Goal: Task Accomplishment & Management: Complete application form

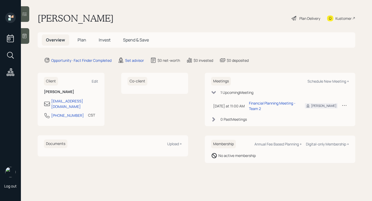
click at [28, 37] on div at bounding box center [25, 36] width 8 height 16
click at [129, 62] on div "Set advisor" at bounding box center [134, 60] width 19 height 5
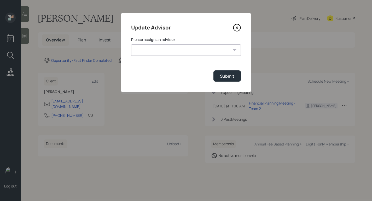
click at [210, 50] on select "[PERSON_NAME] [PERSON_NAME] End [PERSON_NAME] [PERSON_NAME] [PERSON_NAME] [PERS…" at bounding box center [186, 49] width 110 height 11
select select "59554aeb-d739-4552-90b9-0d27d70b4bf7"
click at [131, 44] on select "[PERSON_NAME] [PERSON_NAME] End [PERSON_NAME] [PERSON_NAME] [PERSON_NAME] [PERS…" at bounding box center [186, 49] width 110 height 11
click at [227, 79] on div "Submit" at bounding box center [227, 76] width 14 height 6
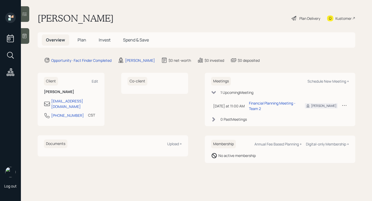
click at [311, 18] on div "Plan Delivery" at bounding box center [309, 18] width 21 height 5
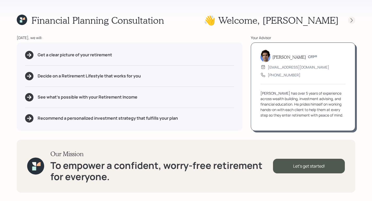
click at [351, 18] on icon at bounding box center [351, 20] width 5 height 5
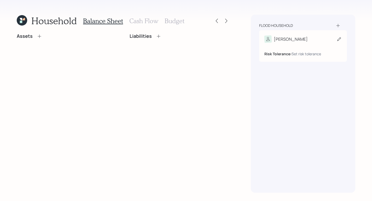
click at [301, 47] on div "Risk Tolerance: Set risk tolerance" at bounding box center [302, 50] width 77 height 14
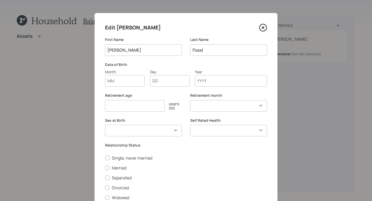
click at [134, 84] on input "Month" at bounding box center [125, 80] width 40 height 11
type input "01"
type input "1957"
select select "1"
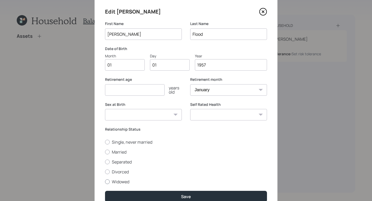
scroll to position [41, 0]
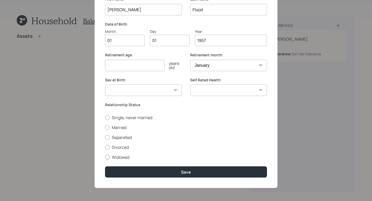
type input "1957"
click at [107, 158] on div at bounding box center [107, 157] width 5 height 5
click at [105, 158] on input "Widowed" at bounding box center [105, 157] width 0 height 0
radio input "true"
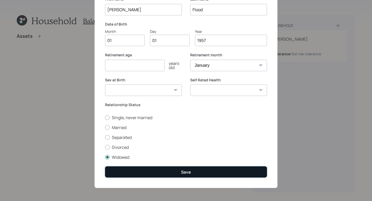
click at [188, 171] on div "Save" at bounding box center [186, 173] width 10 height 6
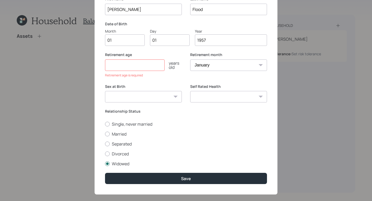
click at [120, 71] on div "Retirement age years old Retirement age is required" at bounding box center [143, 65] width 77 height 26
click at [130, 65] on input "number" at bounding box center [135, 65] width 60 height 11
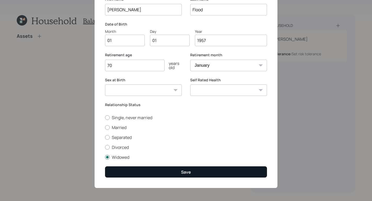
type input "70"
click at [218, 176] on button "Save" at bounding box center [186, 172] width 162 height 11
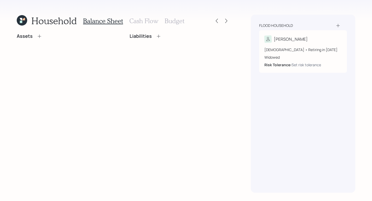
click at [145, 20] on h3 "Cash Flow" at bounding box center [143, 21] width 29 height 8
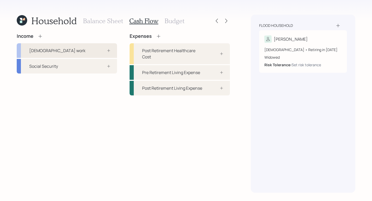
click at [79, 50] on div "[DEMOGRAPHIC_DATA] work" at bounding box center [67, 50] width 100 height 15
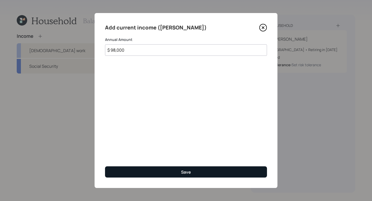
type input "$ 98,000"
click at [188, 175] on div "Save" at bounding box center [186, 173] width 10 height 6
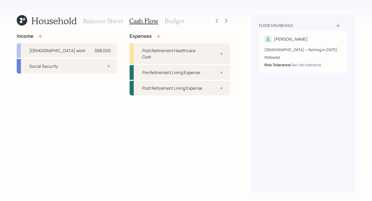
click at [103, 26] on div "Balance Sheet Cash Flow Budget" at bounding box center [133, 21] width 101 height 13
click at [112, 24] on h3 "Balance Sheet" at bounding box center [103, 21] width 40 height 8
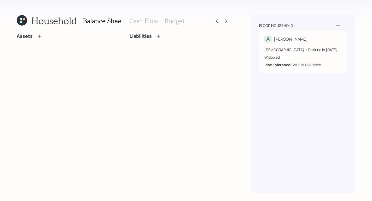
drag, startPoint x: 39, startPoint y: 36, endPoint x: 44, endPoint y: 37, distance: 5.0
click at [44, 37] on div "Assets" at bounding box center [67, 36] width 100 height 6
click at [42, 38] on div "Assets" at bounding box center [67, 36] width 100 height 6
click at [39, 36] on icon at bounding box center [39, 36] width 5 height 5
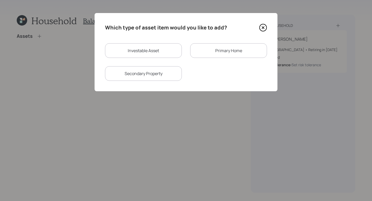
click at [150, 50] on div "Investable Asset" at bounding box center [143, 50] width 77 height 15
select select "taxable"
select select "balanced"
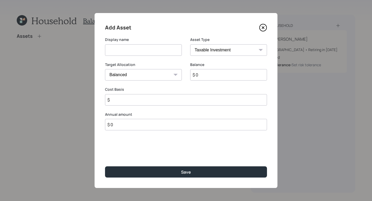
click at [169, 50] on input at bounding box center [143, 49] width 77 height 11
type input "[PERSON_NAME]"
click at [202, 51] on select "SEP [PERSON_NAME] IRA 401(k) [PERSON_NAME] 401(k) 403(b) [PERSON_NAME] 403(b) 4…" at bounding box center [228, 49] width 77 height 11
select select "roth_ira"
click at [190, 44] on select "SEP [PERSON_NAME] IRA 401(k) [PERSON_NAME] 401(k) 403(b) [PERSON_NAME] 403(b) 4…" at bounding box center [228, 49] width 77 height 11
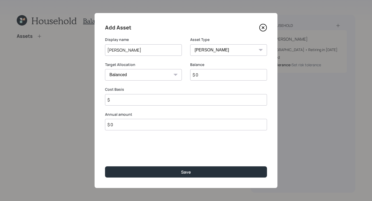
type input "$"
click at [219, 75] on input "$ 0" at bounding box center [228, 74] width 77 height 11
type input "$ 1"
click at [146, 100] on input "$" at bounding box center [186, 99] width 162 height 11
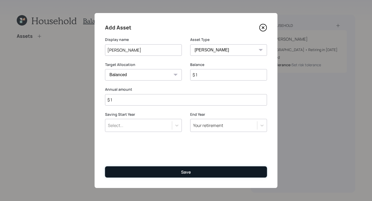
click at [183, 175] on div "Save" at bounding box center [186, 173] width 10 height 6
click at [185, 171] on div "Save" at bounding box center [186, 173] width 10 height 6
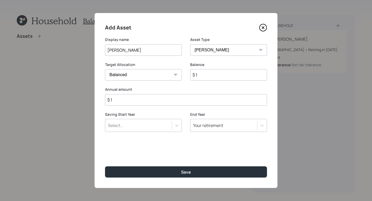
click at [140, 100] on input "$ 1" at bounding box center [186, 99] width 162 height 11
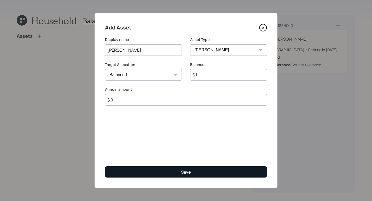
type input "$ 0"
click at [169, 172] on button "Save" at bounding box center [186, 172] width 162 height 11
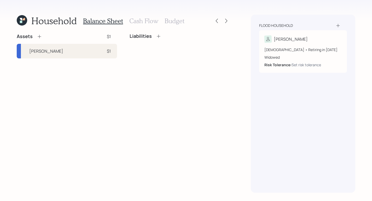
click at [39, 38] on icon at bounding box center [39, 36] width 5 height 5
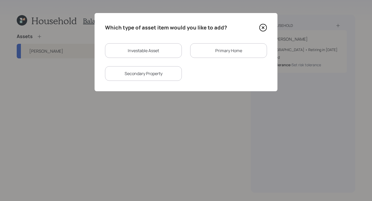
click at [152, 51] on div "Investable Asset" at bounding box center [143, 50] width 77 height 15
select select "taxable"
select select "balanced"
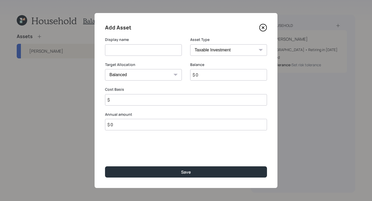
click at [153, 48] on input at bounding box center [143, 49] width 77 height 11
click at [150, 48] on input "Brokerage - [PERSON_NAME]" at bounding box center [143, 49] width 77 height 11
type input "Brokerage - [PERSON_NAME]"
click at [218, 51] on select "SEP [PERSON_NAME] IRA 401(k) [PERSON_NAME] 401(k) 403(b) [PERSON_NAME] 403(b) 4…" at bounding box center [228, 49] width 77 height 11
click at [190, 44] on select "SEP [PERSON_NAME] IRA 401(k) [PERSON_NAME] 401(k) 403(b) [PERSON_NAME] 403(b) 4…" at bounding box center [228, 49] width 77 height 11
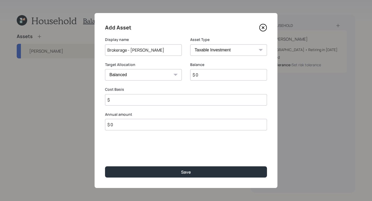
click at [212, 76] on input "$ 0" at bounding box center [228, 74] width 77 height 11
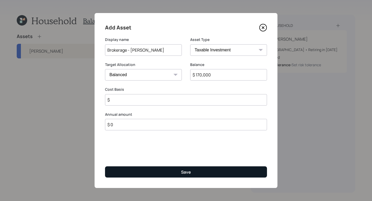
type input "$ 170,000"
click at [222, 174] on button "Save" at bounding box center [186, 172] width 162 height 11
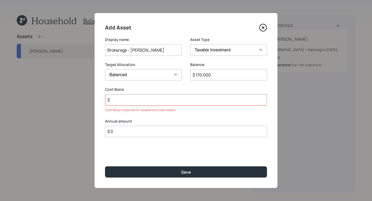
click at [141, 100] on input "$" at bounding box center [186, 99] width 162 height 11
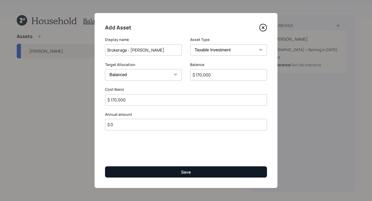
type input "$ 170,000"
click at [200, 173] on button "Save" at bounding box center [186, 172] width 162 height 11
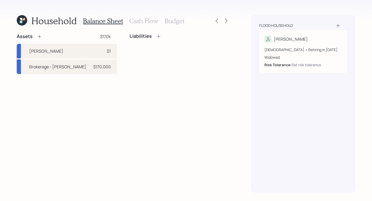
click at [38, 37] on icon at bounding box center [39, 36] width 5 height 5
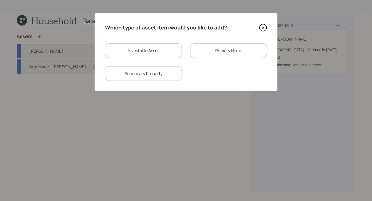
click at [162, 45] on div "Investable Asset" at bounding box center [143, 50] width 77 height 15
select select "taxable"
select select "balanced"
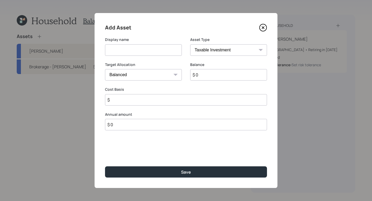
click at [135, 50] on input at bounding box center [143, 49] width 77 height 11
type input "Current 401K"
click at [229, 51] on select "SEP [PERSON_NAME] IRA 401(k) [PERSON_NAME] 401(k) 403(b) [PERSON_NAME] 403(b) 4…" at bounding box center [228, 49] width 77 height 11
click at [190, 44] on select "SEP [PERSON_NAME] IRA 401(k) [PERSON_NAME] 401(k) 403(b) [PERSON_NAME] 403(b) 4…" at bounding box center [228, 49] width 77 height 11
click at [212, 42] on label "Asset Type" at bounding box center [228, 39] width 77 height 5
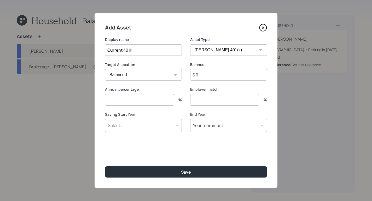
click at [219, 48] on select "SEP [PERSON_NAME] IRA 401(k) [PERSON_NAME] 401(k) 403(b) [PERSON_NAME] 403(b) 4…" at bounding box center [228, 49] width 77 height 11
select select "company_sponsored"
click at [190, 44] on select "SEP [PERSON_NAME] IRA 401(k) [PERSON_NAME] 401(k) 403(b) [PERSON_NAME] 403(b) 4…" at bounding box center [228, 49] width 77 height 11
click at [222, 69] on input "$ 0" at bounding box center [228, 74] width 77 height 11
click at [226, 73] on input "$ 0" at bounding box center [228, 74] width 77 height 11
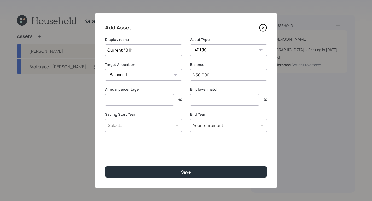
type input "$ 50,000"
click at [158, 101] on input "number" at bounding box center [139, 99] width 69 height 11
type input "0"
click at [217, 102] on input "number" at bounding box center [224, 99] width 69 height 11
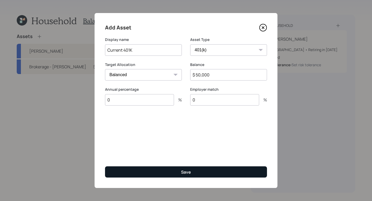
type input "0"
click at [206, 172] on button "Save" at bounding box center [186, 172] width 162 height 11
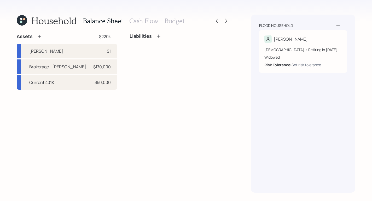
click at [41, 38] on icon at bounding box center [39, 36] width 5 height 5
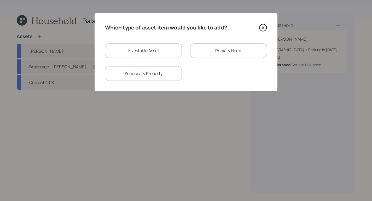
click at [153, 55] on div "Investable Asset" at bounding box center [143, 50] width 77 height 15
select select "taxable"
select select "balanced"
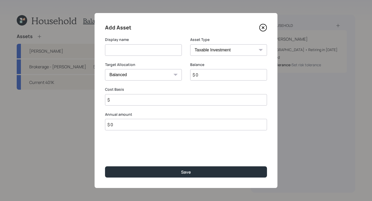
click at [149, 50] on input at bounding box center [143, 49] width 77 height 11
type input "Checking/Savings"
click at [212, 47] on select "SEP [PERSON_NAME] IRA 401(k) [PERSON_NAME] 401(k) 403(b) [PERSON_NAME] 403(b) 4…" at bounding box center [228, 49] width 77 height 11
select select "cash"
click at [190, 44] on select "SEP [PERSON_NAME] IRA 401(k) [PERSON_NAME] 401(k) 403(b) [PERSON_NAME] 403(b) 4…" at bounding box center [228, 49] width 77 height 11
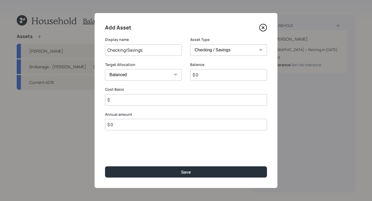
type input "$"
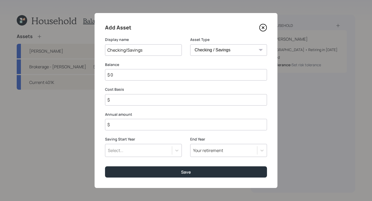
click at [205, 73] on input "$ 0" at bounding box center [186, 74] width 162 height 11
type input "$"
type input "$ 2"
type input "$ 22"
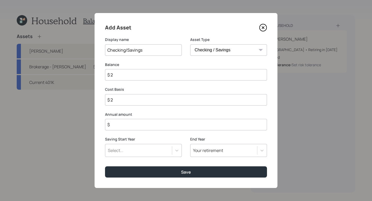
type input "$ 22"
type input "$ 220"
type input "$ 2,200"
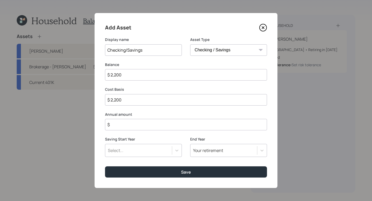
type input "$ 22,000"
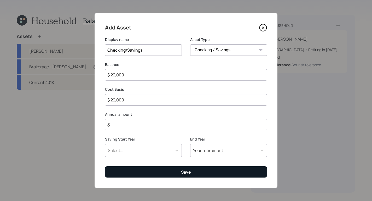
type input "$ 22,000"
click at [160, 170] on button "Save" at bounding box center [186, 172] width 162 height 11
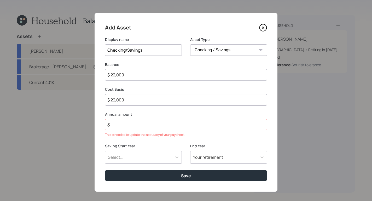
click at [127, 116] on label "Annual amount" at bounding box center [186, 114] width 162 height 5
click at [125, 123] on input "$" at bounding box center [186, 124] width 162 height 11
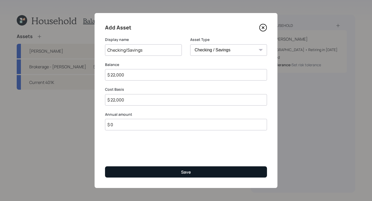
type input "$ 0"
click at [162, 172] on button "Save" at bounding box center [186, 172] width 162 height 11
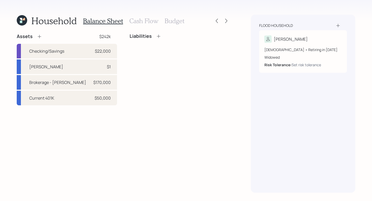
click at [43, 37] on div "Assets $242k" at bounding box center [67, 36] width 100 height 6
click at [39, 37] on icon at bounding box center [39, 36] width 5 height 5
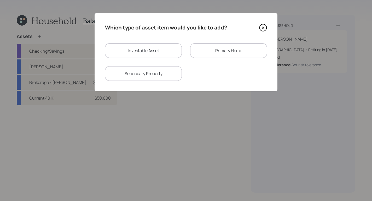
click at [216, 51] on div "Primary Home" at bounding box center [228, 50] width 77 height 15
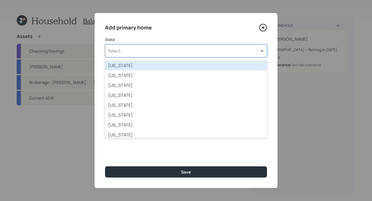
click at [193, 50] on div "Select..." at bounding box center [181, 51] width 152 height 9
type input "al"
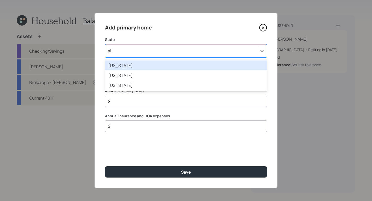
click at [173, 62] on div "[US_STATE]" at bounding box center [186, 66] width 162 height 10
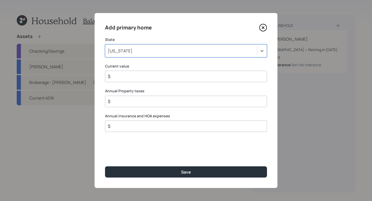
click at [151, 73] on div "$" at bounding box center [186, 76] width 162 height 11
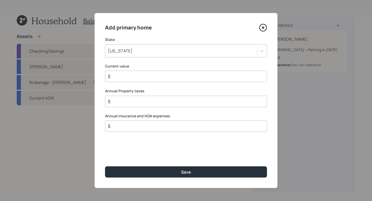
click at [149, 76] on input "$" at bounding box center [183, 76] width 153 height 6
type input "$ 250,000"
click at [160, 106] on div "$" at bounding box center [186, 101] width 162 height 11
click at [161, 103] on input "$" at bounding box center [183, 102] width 153 height 6
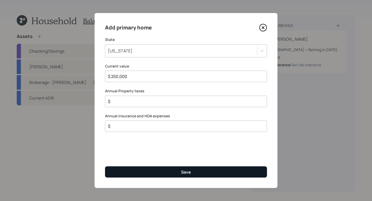
drag, startPoint x: 163, startPoint y: 136, endPoint x: 183, endPoint y: 174, distance: 43.4
click at [169, 157] on div "Add primary home State [US_STATE] Current value $ 250,000 Annual Property taxes…" at bounding box center [186, 100] width 183 height 175
click at [183, 174] on div "Save" at bounding box center [186, 173] width 10 height 6
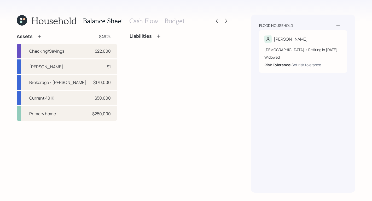
click at [163, 37] on div "Liabilities" at bounding box center [180, 36] width 100 height 6
click at [158, 37] on icon at bounding box center [158, 35] width 3 height 3
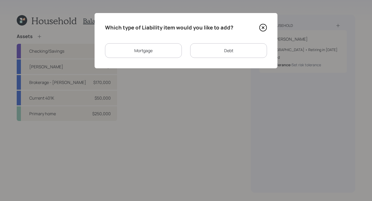
click at [143, 51] on div "Mortgage" at bounding box center [143, 50] width 77 height 15
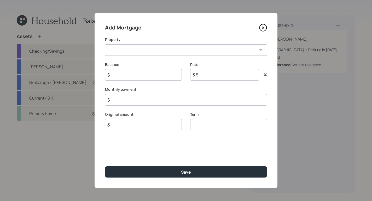
click at [183, 47] on select "AL Primary home" at bounding box center [186, 49] width 162 height 11
select select "20892d97-bc19-40b3-8d13-e7649ba680ad"
click at [105, 44] on select "AL Primary home" at bounding box center [186, 49] width 162 height 11
click at [152, 70] on input "$" at bounding box center [143, 74] width 77 height 11
type input "$ 250,000"
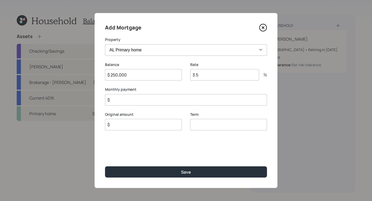
click at [233, 165] on div "Add Mortgage Property AL Primary home Balance $ 250,000 Rate 3.5 % Monthly paym…" at bounding box center [186, 100] width 183 height 175
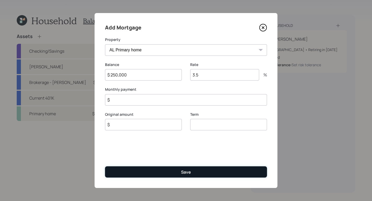
click at [178, 175] on button "Save" at bounding box center [186, 172] width 162 height 11
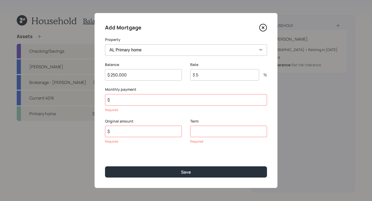
click at [131, 97] on input "$" at bounding box center [186, 99] width 162 height 11
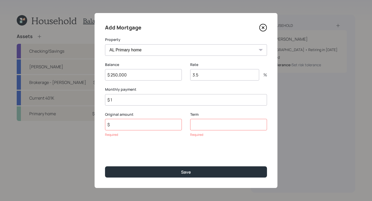
type input "$ 1"
click at [131, 128] on input "$" at bounding box center [143, 124] width 77 height 11
type input "$ 1"
click at [225, 126] on input "number" at bounding box center [228, 124] width 77 height 11
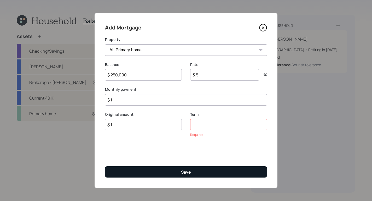
type input "1"
type input "30"
click at [203, 169] on button "Save" at bounding box center [186, 172] width 162 height 11
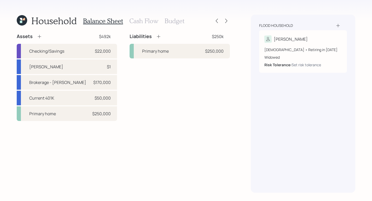
click at [84, 106] on div "Checking/Savings $22,000 [PERSON_NAME] $1 Brokerage - [PERSON_NAME] $170,000 Cu…" at bounding box center [67, 82] width 100 height 77
click at [85, 118] on div "Primary home $250,000" at bounding box center [67, 114] width 100 height 15
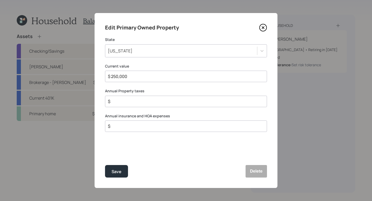
click at [119, 77] on input "$ 250,000" at bounding box center [183, 76] width 153 height 6
type input "$ 865,000"
click at [120, 168] on button "Save" at bounding box center [116, 171] width 23 height 13
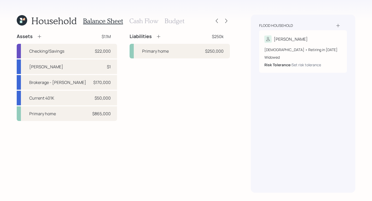
click at [151, 25] on div "Balance Sheet Cash Flow Budget" at bounding box center [133, 21] width 101 height 13
click at [147, 21] on h3 "Cash Flow" at bounding box center [143, 21] width 29 height 8
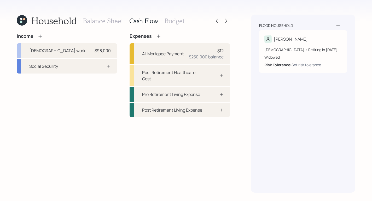
click at [181, 18] on h3 "Budget" at bounding box center [175, 21] width 20 height 8
